Goal: Find specific page/section: Find specific page/section

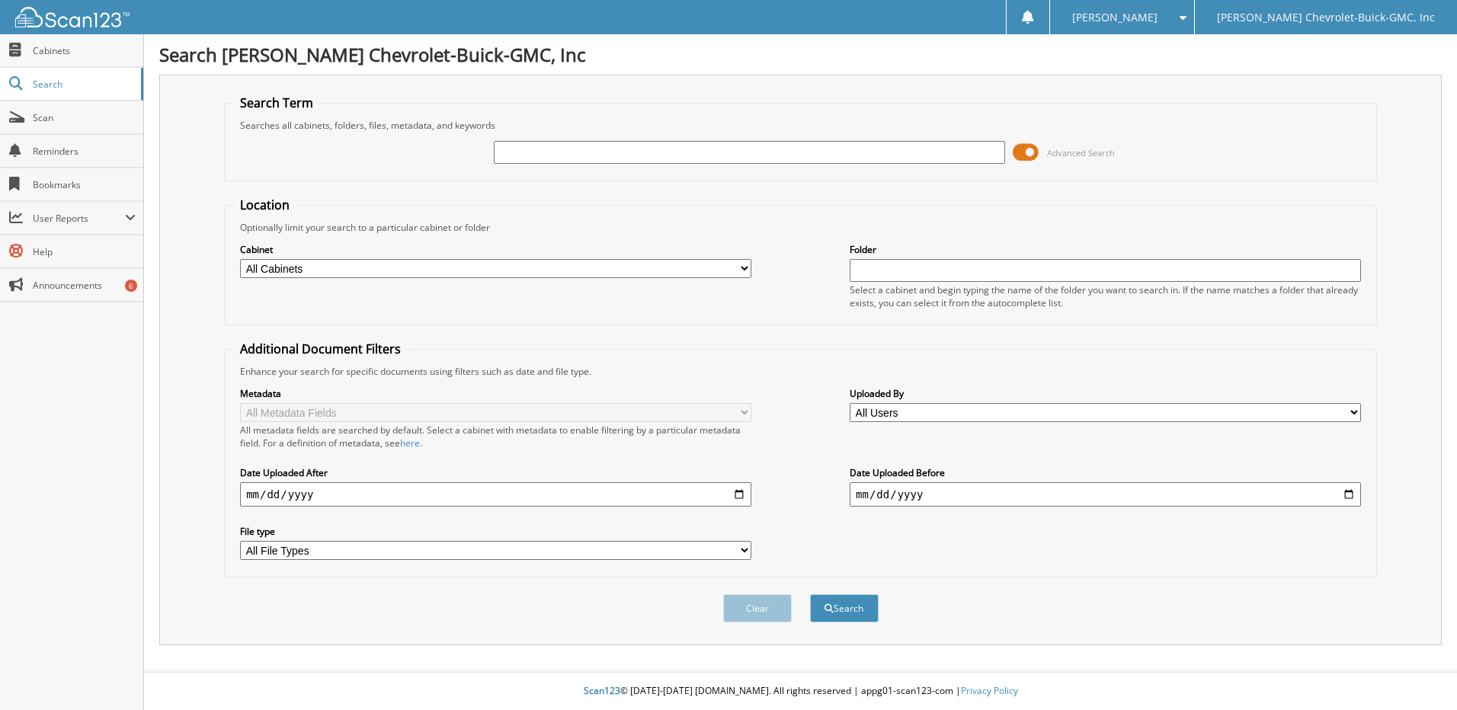
click at [536, 158] on input "text" at bounding box center [749, 152] width 511 height 23
type input "[PERSON_NAME]"
click at [810, 595] on button "Search" at bounding box center [844, 609] width 69 height 28
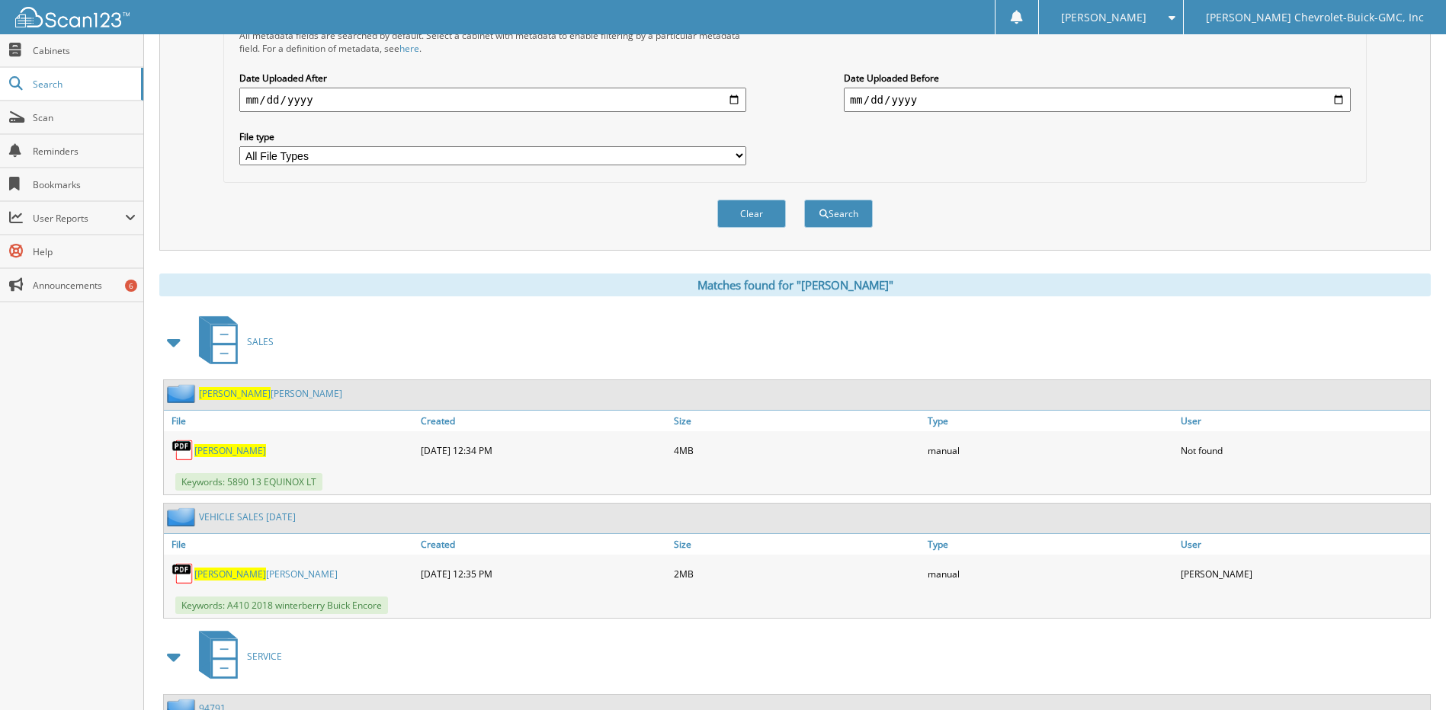
scroll to position [457, 0]
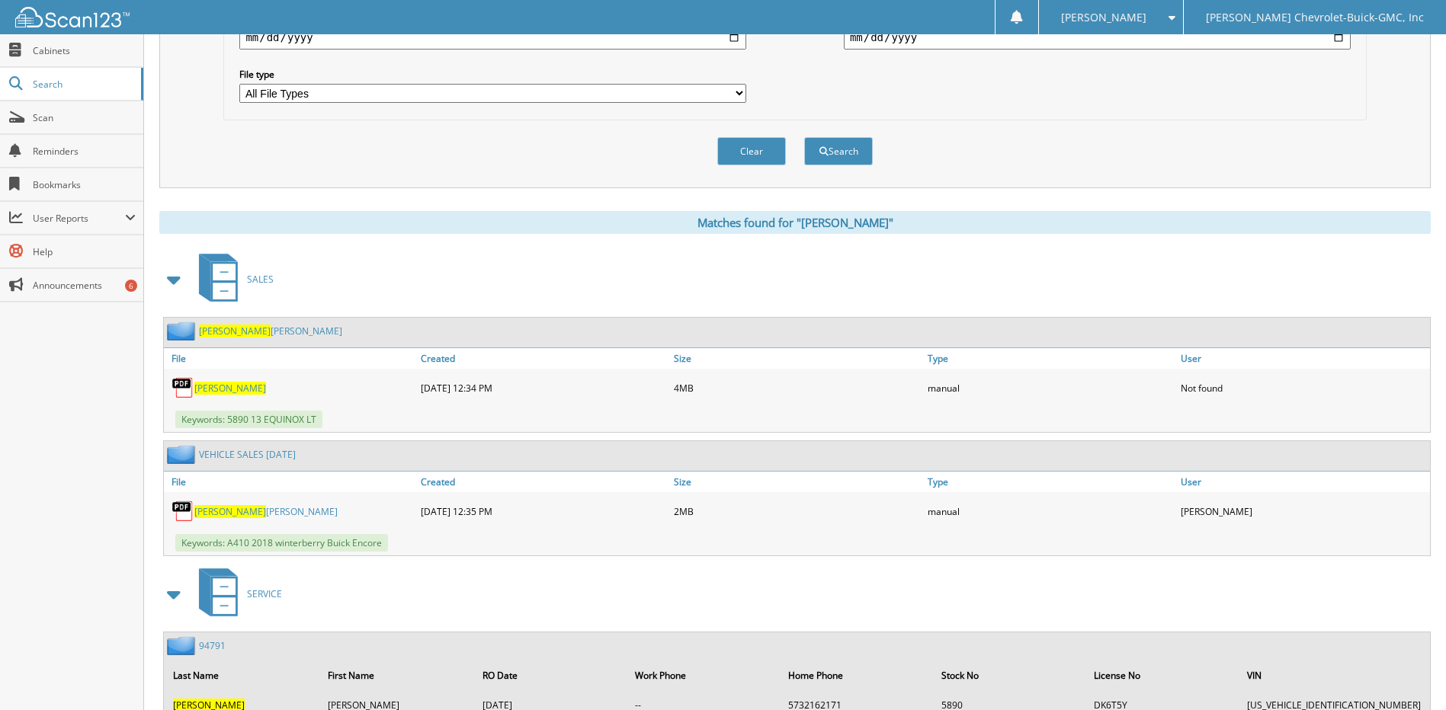
click at [244, 418] on span "Keywords: 5890 13 EQUINOX LT" at bounding box center [248, 420] width 147 height 18
click at [211, 390] on span "WALZ" at bounding box center [230, 388] width 72 height 13
click at [237, 513] on link "WALZ CHRISTINE" at bounding box center [265, 511] width 143 height 13
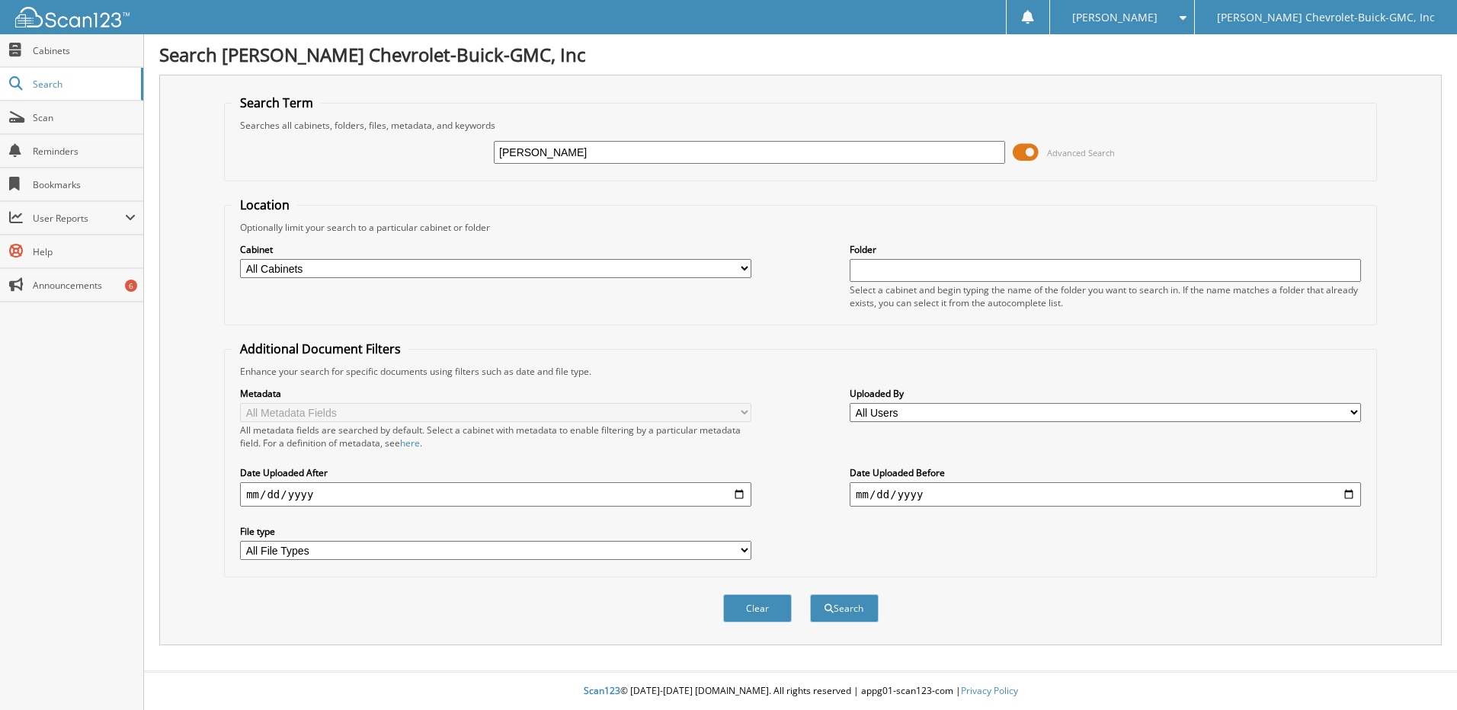
type input "tim Harris"
click at [810, 595] on button "Search" at bounding box center [844, 609] width 69 height 28
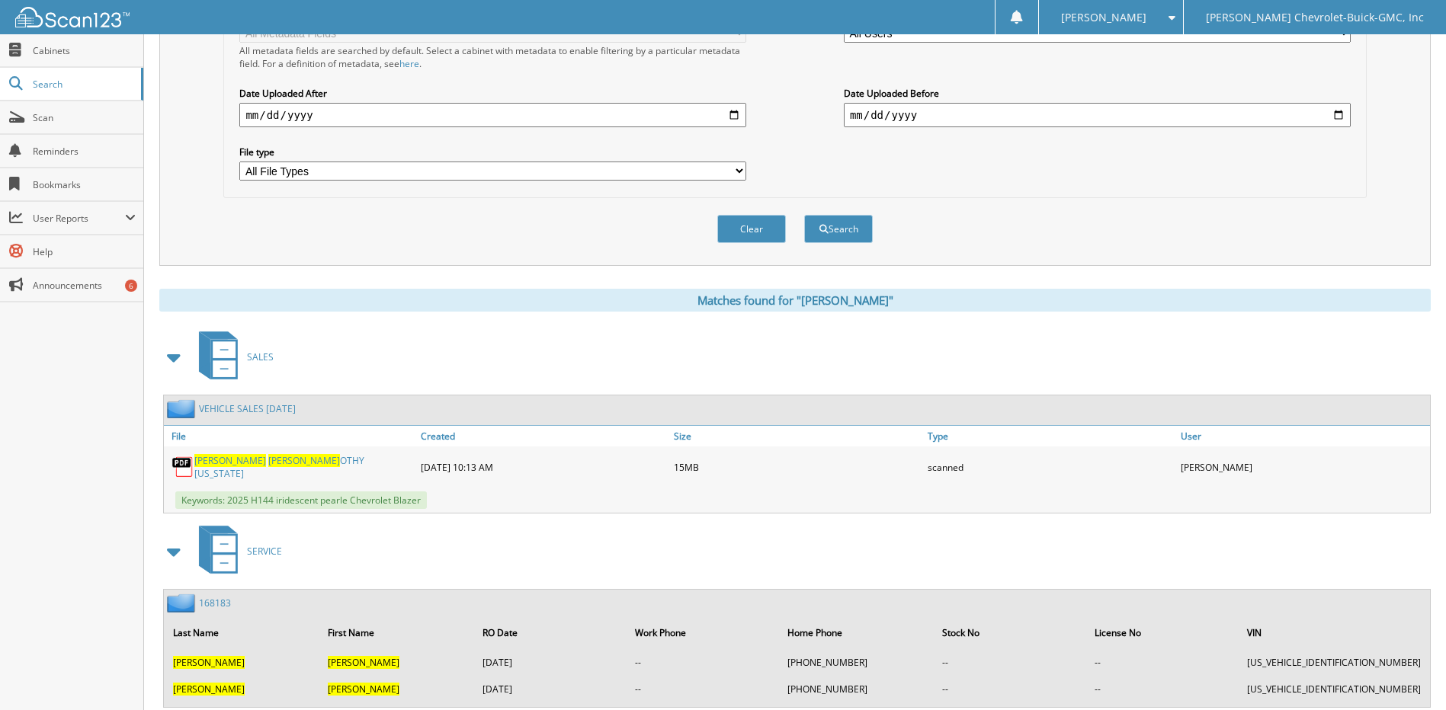
scroll to position [381, 0]
click at [246, 466] on link "[PERSON_NAME] OTHY [US_STATE]" at bounding box center [303, 466] width 219 height 26
